Goal: Find specific page/section: Find specific page/section

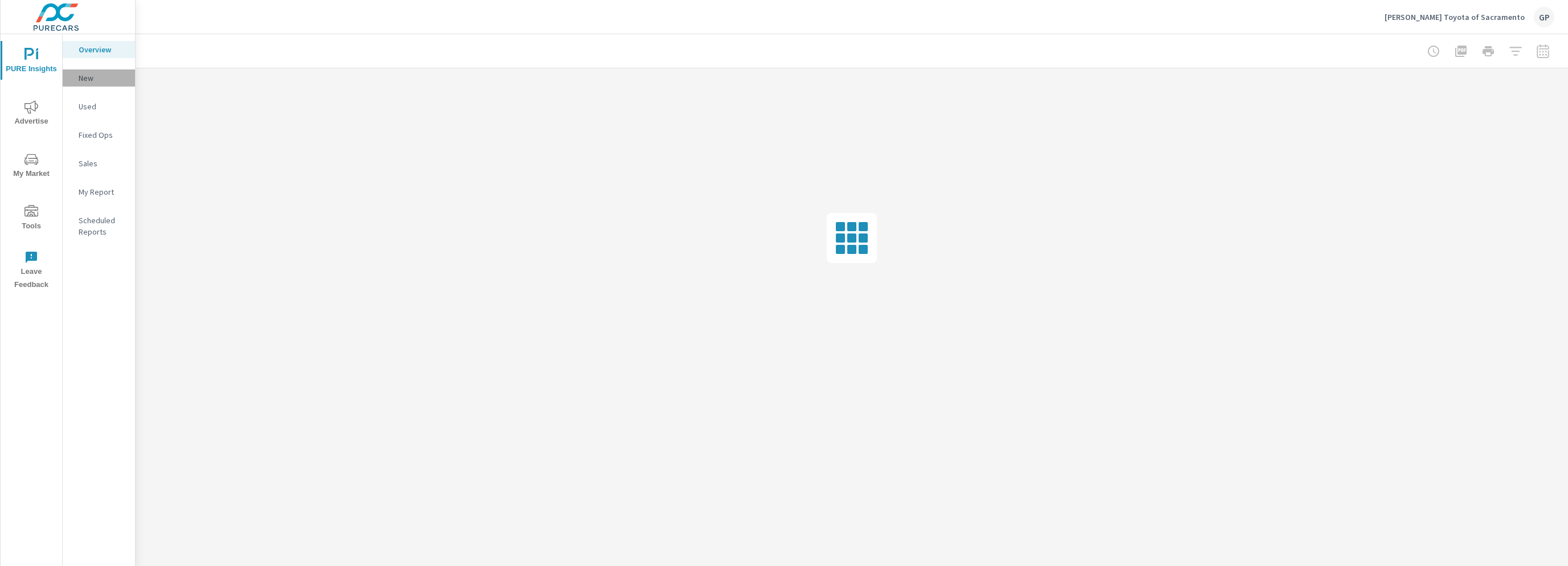
click at [89, 79] on p "New" at bounding box center [103, 78] width 47 height 11
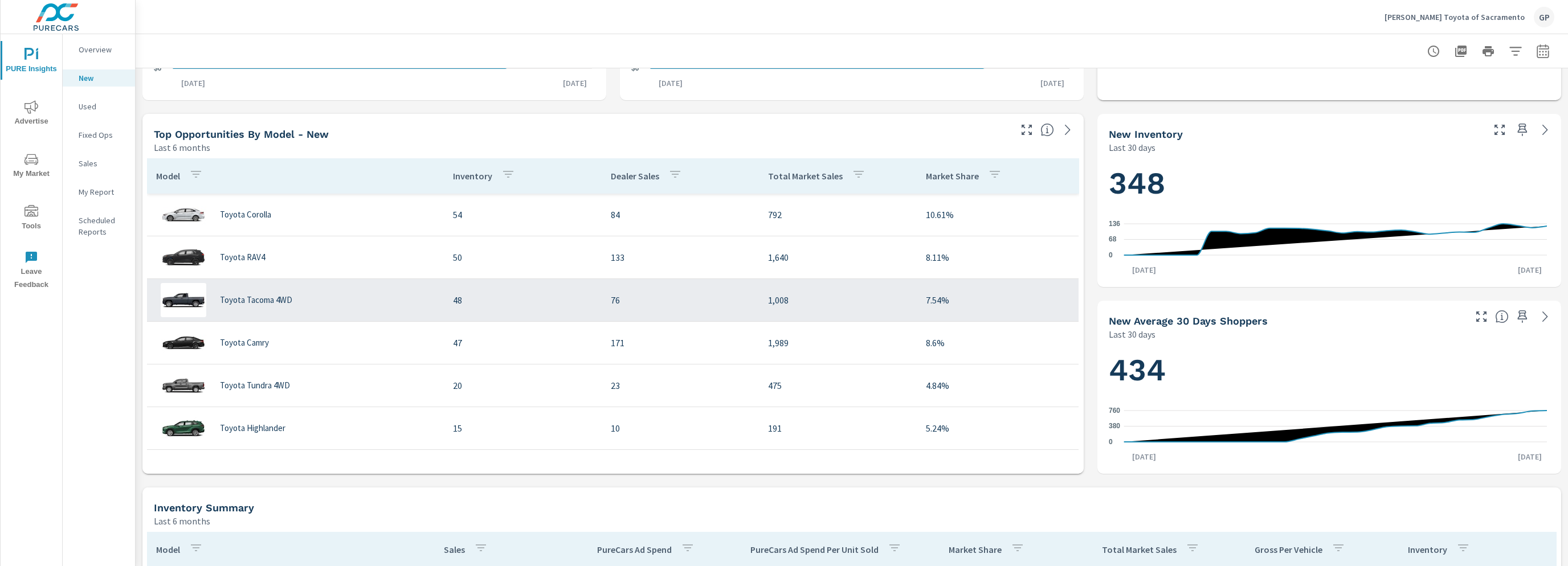
scroll to position [342, 0]
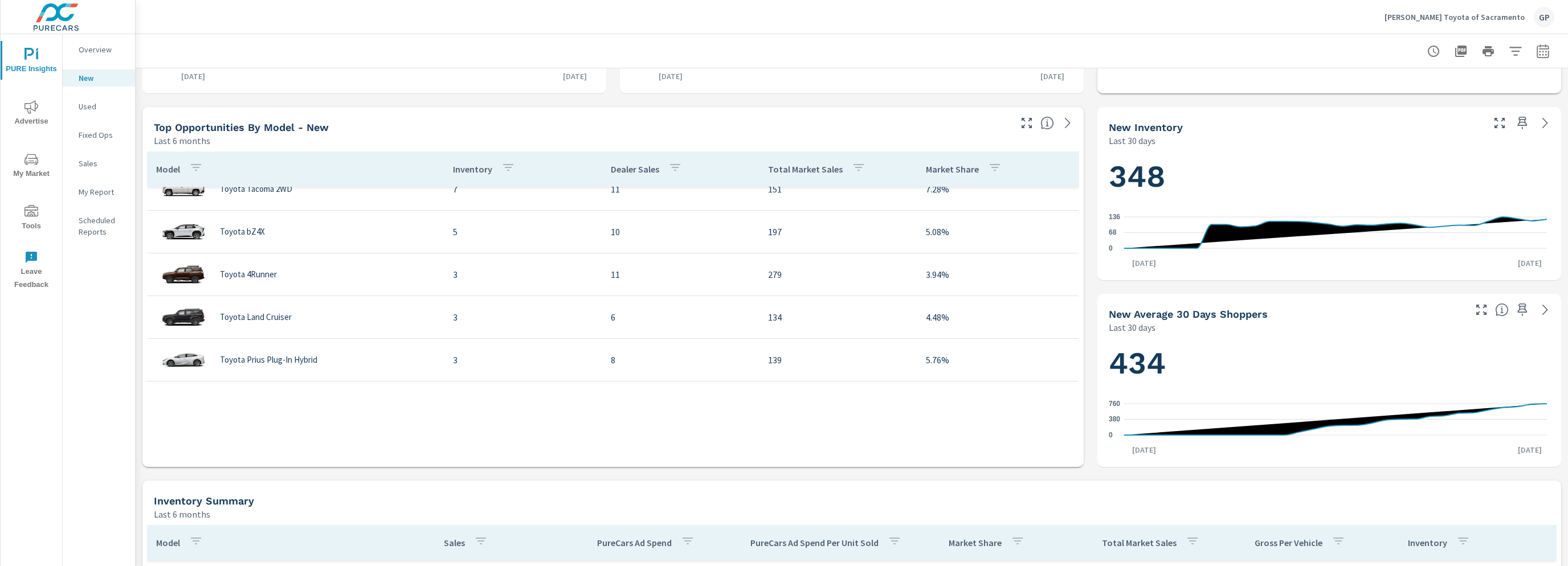
scroll to position [16, 0]
